Goal: Task Accomplishment & Management: Complete application form

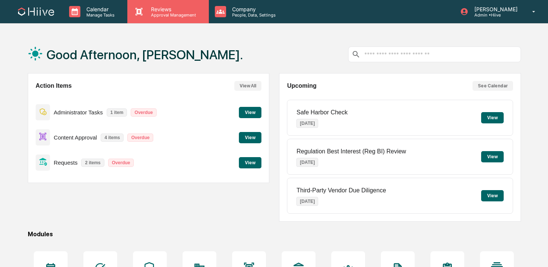
click at [147, 15] on p "Approval Management" at bounding box center [172, 14] width 55 height 5
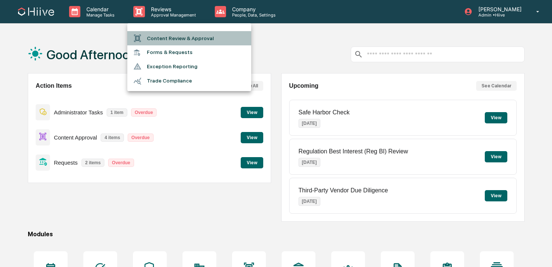
click at [149, 38] on li "Content Review & Approval" at bounding box center [189, 38] width 124 height 14
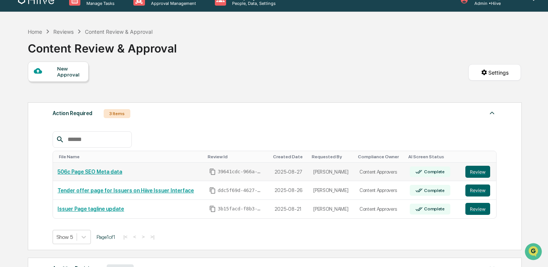
scroll to position [13, 0]
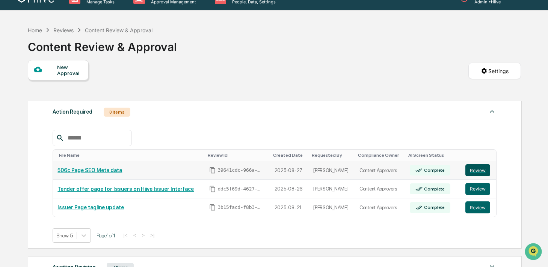
click at [483, 170] on button "Review" at bounding box center [477, 171] width 25 height 12
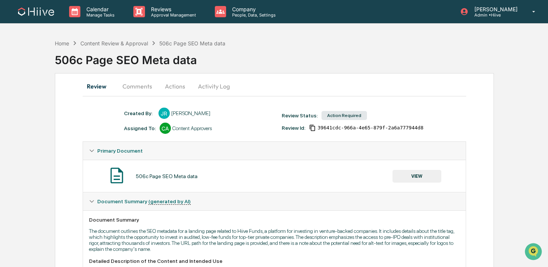
scroll to position [104, 0]
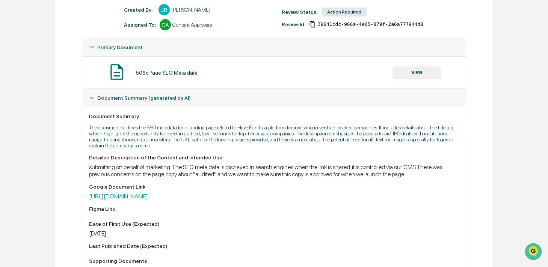
click at [148, 200] on link "https://docs.google.com/document/d/1nsQS8CbZx8rB6Qyxo2oJzViTavlWwW5E6dNxQBDNzdM…" at bounding box center [118, 196] width 59 height 7
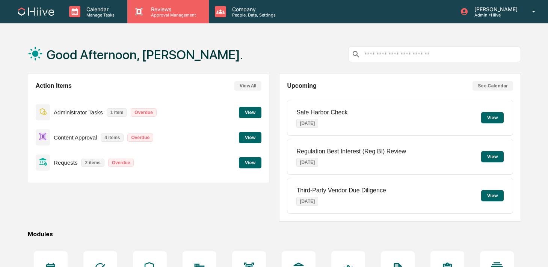
click at [162, 14] on p "Approval Management" at bounding box center [172, 14] width 55 height 5
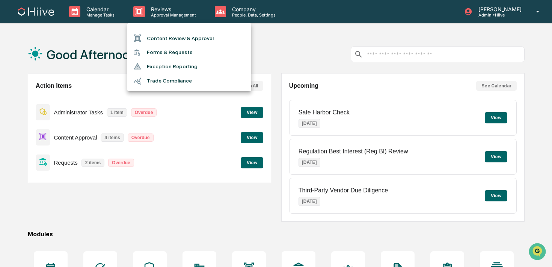
click at [163, 34] on li "Content Review & Approval" at bounding box center [189, 38] width 124 height 14
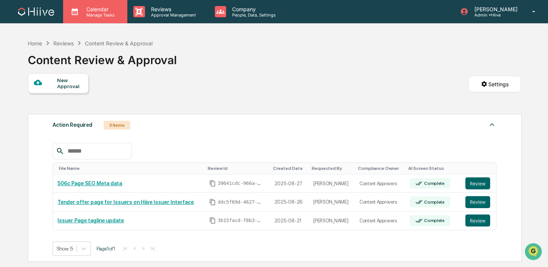
click at [95, 23] on div "Calendar Manage Tasks" at bounding box center [95, 11] width 64 height 23
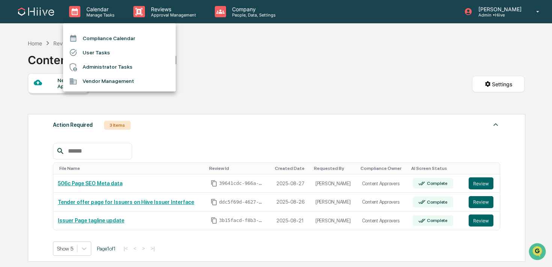
click at [144, 19] on div at bounding box center [276, 133] width 552 height 267
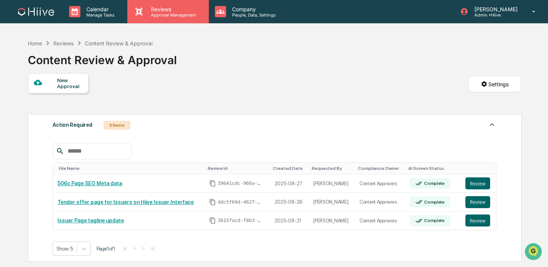
click at [145, 18] on div "Reviews Approval Management" at bounding box center [167, 11] width 81 height 23
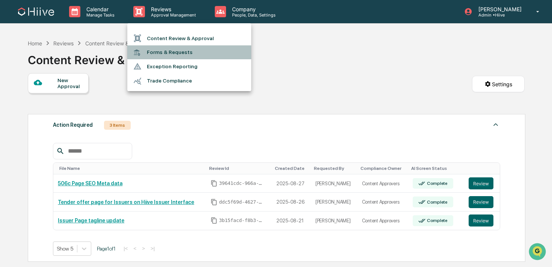
click at [155, 53] on li "Forms & Requests" at bounding box center [189, 52] width 124 height 14
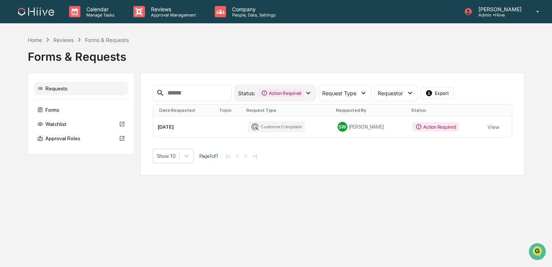
click at [292, 97] on div "Action Required" at bounding box center [281, 93] width 46 height 9
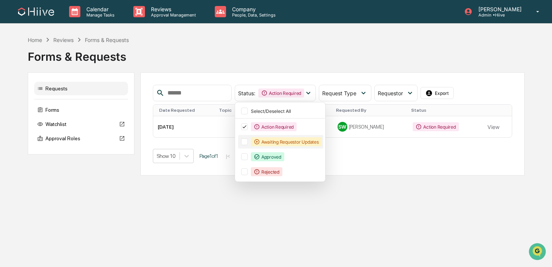
click at [291, 139] on div "Awaiting Requestor Updates" at bounding box center [286, 142] width 71 height 9
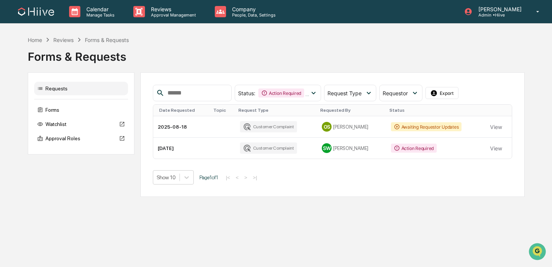
click at [322, 66] on div "Forms & Requests" at bounding box center [276, 55] width 497 height 23
click at [286, 95] on div "Action Required" at bounding box center [281, 93] width 46 height 9
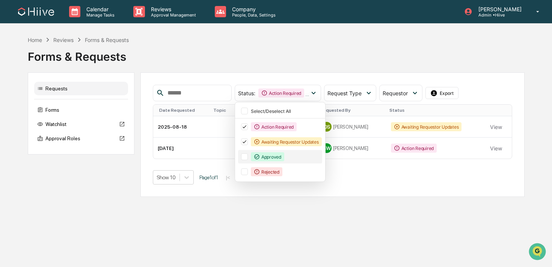
click at [270, 154] on div "Approved" at bounding box center [267, 157] width 33 height 9
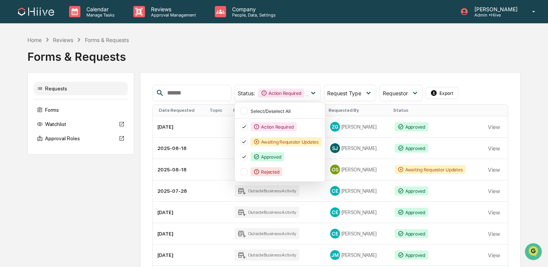
click at [303, 69] on div "Home Reviews Forms & Requests Forms & Requests Requests Forms Watchlist Approva…" at bounding box center [273, 202] width 493 height 333
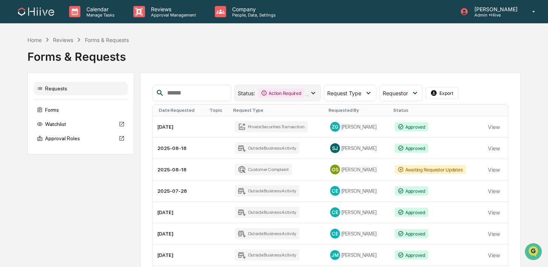
click at [271, 90] on div "Action Required" at bounding box center [281, 93] width 46 height 9
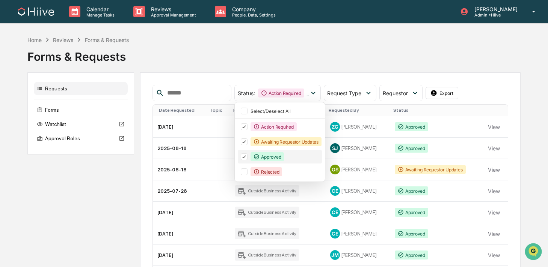
click at [272, 155] on div "Approved" at bounding box center [267, 157] width 33 height 9
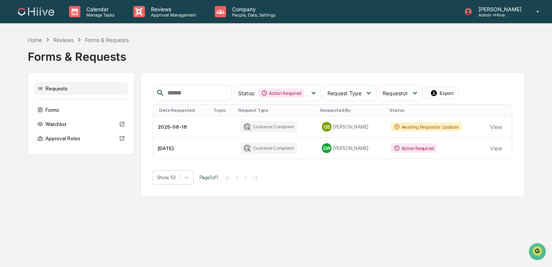
click at [274, 68] on div "Home Reviews Forms & Requests Forms & Requests Requests Forms Watchlist Approva…" at bounding box center [276, 117] width 497 height 162
click at [94, 112] on div "Forms" at bounding box center [81, 110] width 94 height 14
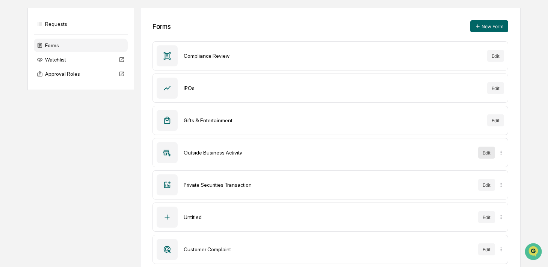
click at [491, 153] on button "Edit" at bounding box center [486, 153] width 17 height 12
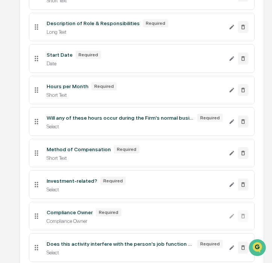
scroll to position [236, 0]
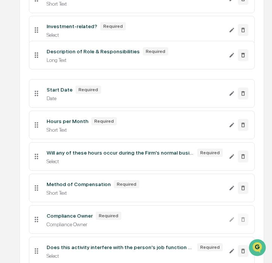
drag, startPoint x: 37, startPoint y: 191, endPoint x: 41, endPoint y: 32, distance: 159.3
click at [41, 32] on li "Investment-related? Required Select" at bounding box center [142, 30] width 226 height 29
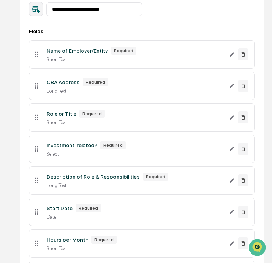
scroll to position [116, 0]
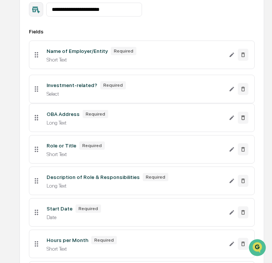
drag, startPoint x: 37, startPoint y: 147, endPoint x: 36, endPoint y: 86, distance: 60.9
click at [36, 86] on icon at bounding box center [36, 89] width 8 height 8
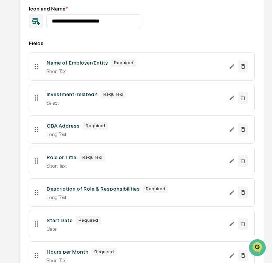
scroll to position [104, 0]
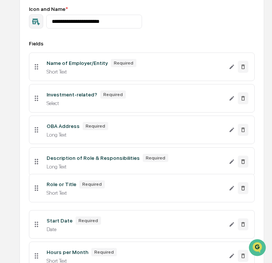
drag, startPoint x: 38, startPoint y: 195, endPoint x: 34, endPoint y: 161, distance: 33.6
click at [34, 161] on icon at bounding box center [36, 162] width 8 height 8
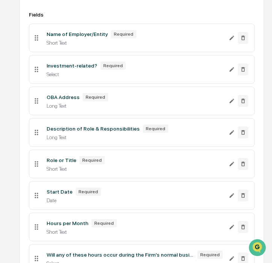
scroll to position [127, 0]
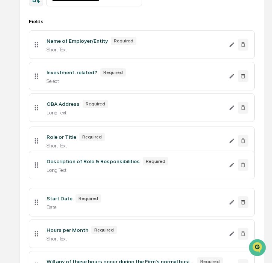
drag, startPoint x: 34, startPoint y: 174, endPoint x: 33, endPoint y: 144, distance: 30.1
click at [33, 144] on icon at bounding box center [36, 141] width 8 height 8
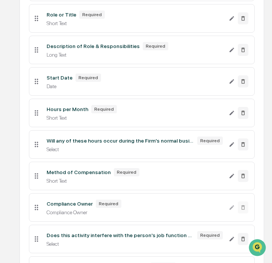
scroll to position [248, 0]
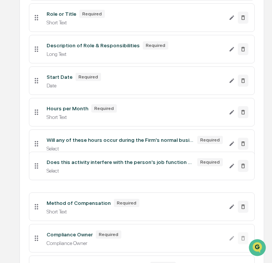
drag, startPoint x: 34, startPoint y: 242, endPoint x: 33, endPoint y: 169, distance: 72.9
click at [33, 169] on icon at bounding box center [36, 166] width 8 height 8
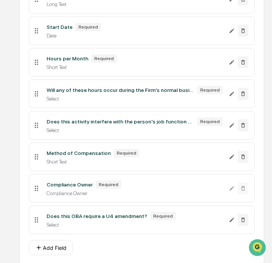
scroll to position [326, 0]
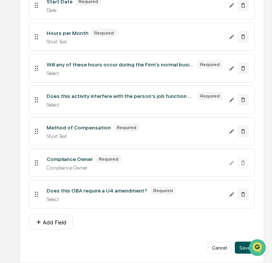
click at [242, 246] on button "Save" at bounding box center [245, 248] width 20 height 12
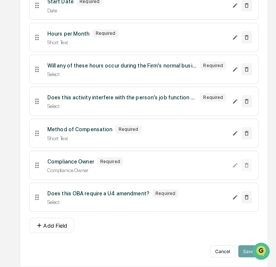
scroll to position [322, 0]
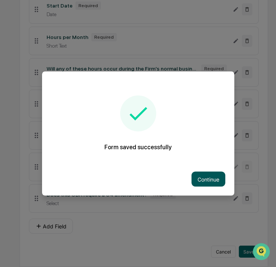
click at [205, 174] on button "Continue" at bounding box center [209, 179] width 34 height 15
